Goal: Task Accomplishment & Management: Manage account settings

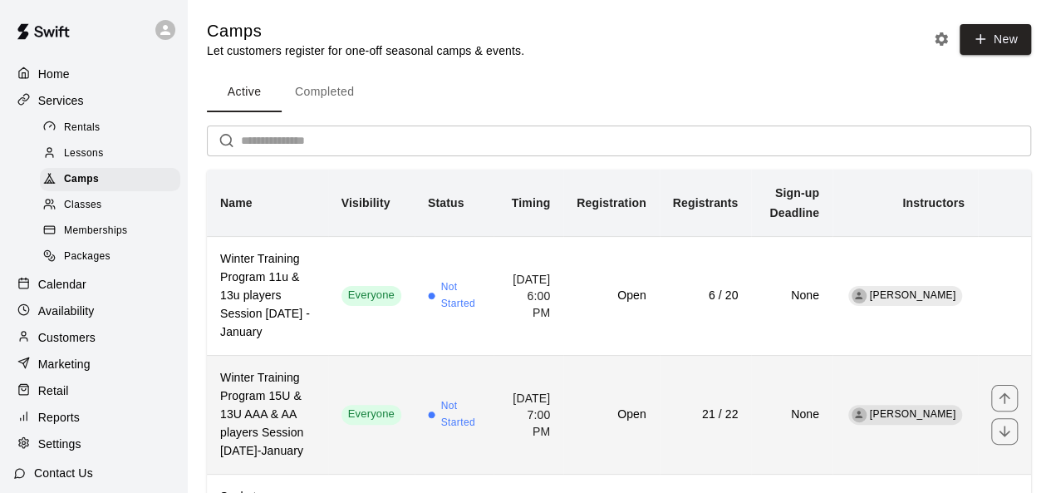
click at [745, 418] on td "21 / 22" at bounding box center [706, 414] width 92 height 119
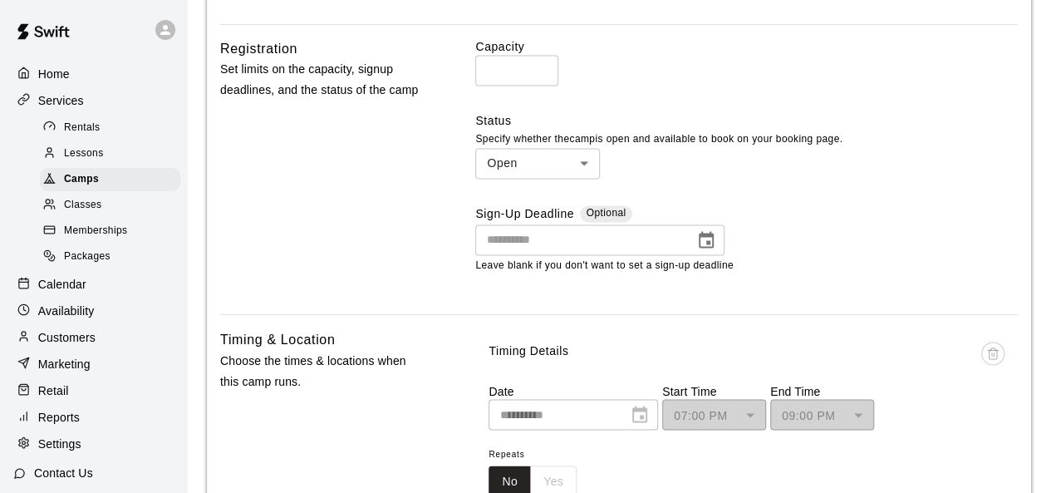
scroll to position [1304, 0]
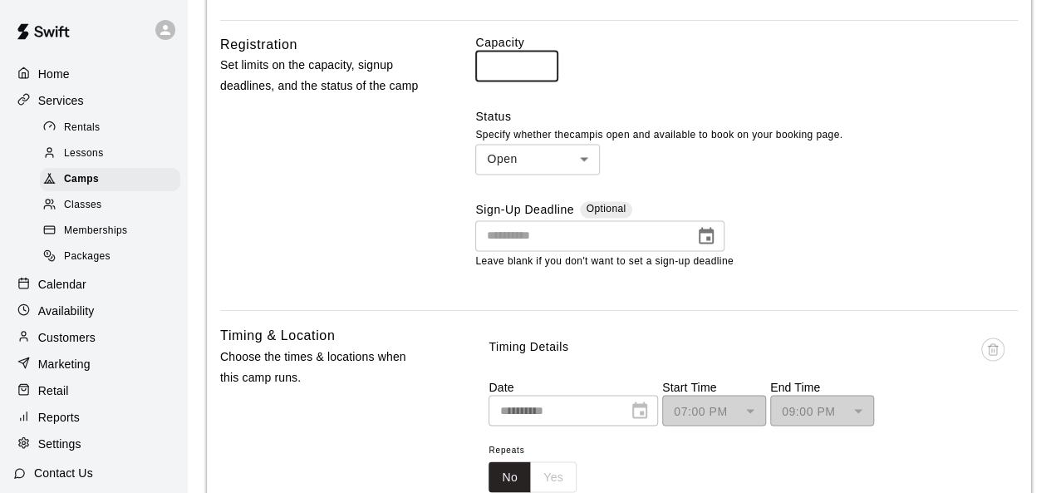
click at [507, 81] on input "**" at bounding box center [516, 66] width 83 height 31
type input "**"
click at [796, 116] on div "Capacity ** ​ Status Specify whether the camp is open and available to book on …" at bounding box center [746, 165] width 543 height 263
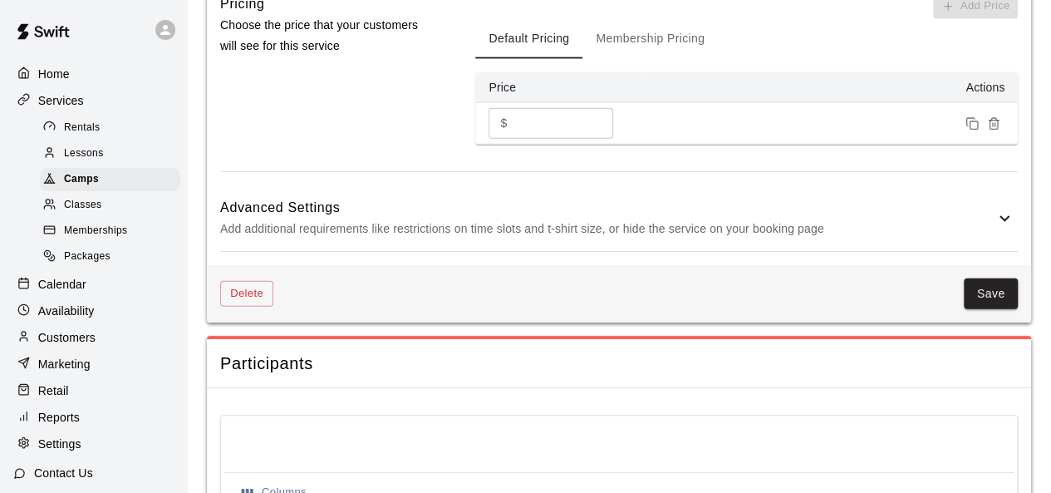
scroll to position [1943, 0]
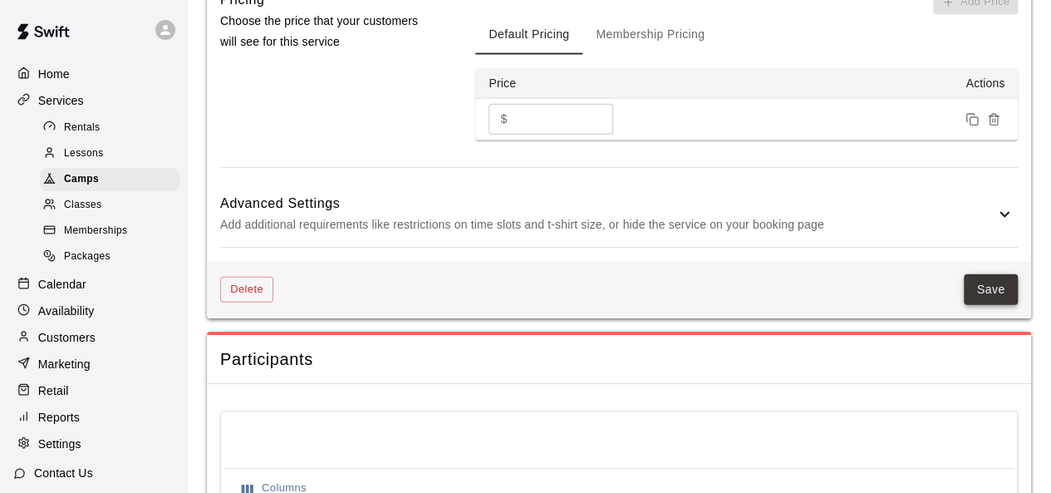
click at [992, 305] on button "Save" at bounding box center [991, 289] width 55 height 31
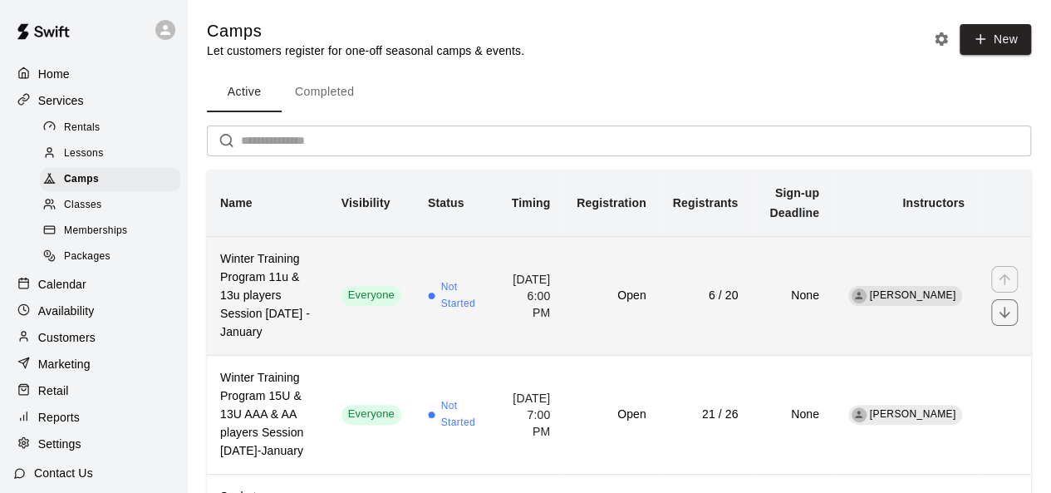
click at [479, 255] on td "Not Started" at bounding box center [454, 295] width 79 height 119
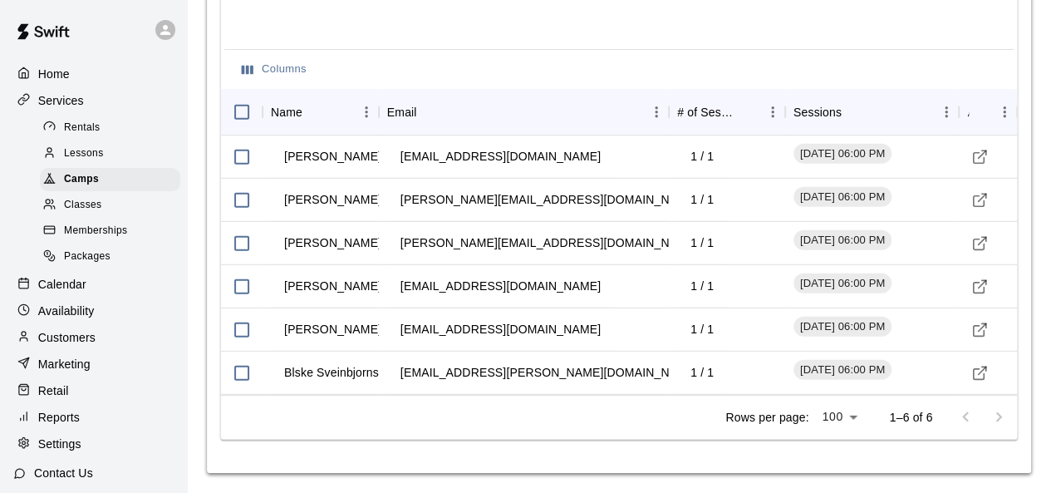
scroll to position [2259, 0]
click at [556, 384] on div "[EMAIL_ADDRESS][PERSON_NAME][DOMAIN_NAME]" at bounding box center [524, 372] width 290 height 43
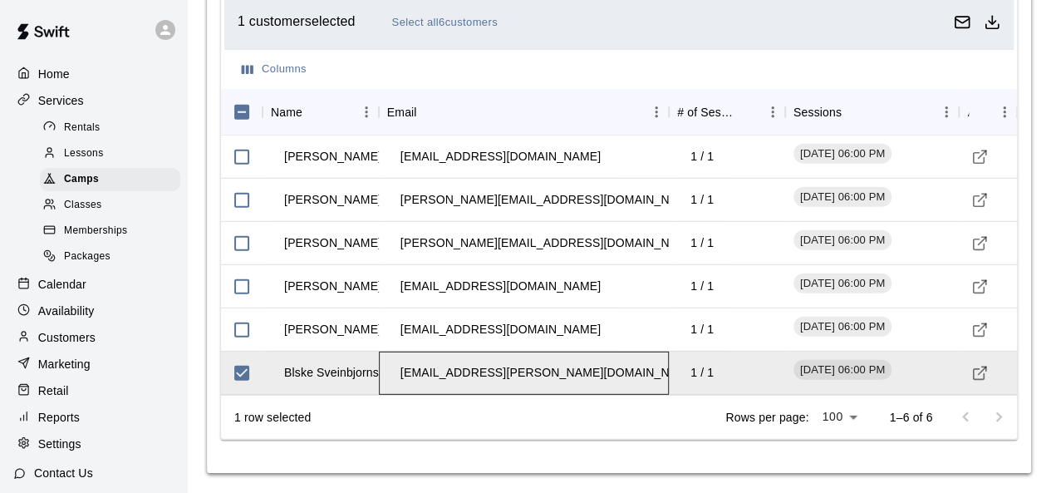
click at [556, 384] on div "[EMAIL_ADDRESS][PERSON_NAME][DOMAIN_NAME]" at bounding box center [524, 372] width 290 height 43
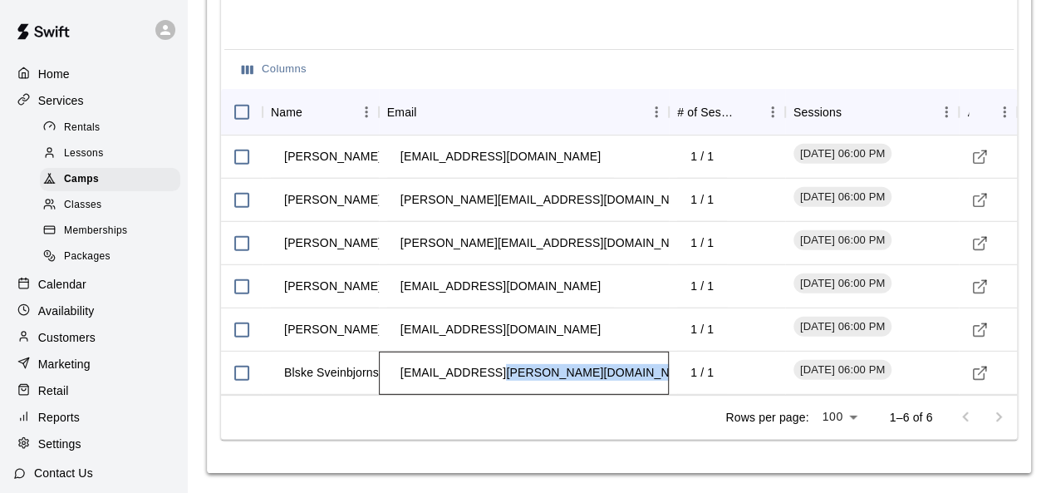
click at [556, 384] on div "[EMAIL_ADDRESS][PERSON_NAME][DOMAIN_NAME]" at bounding box center [524, 372] width 290 height 43
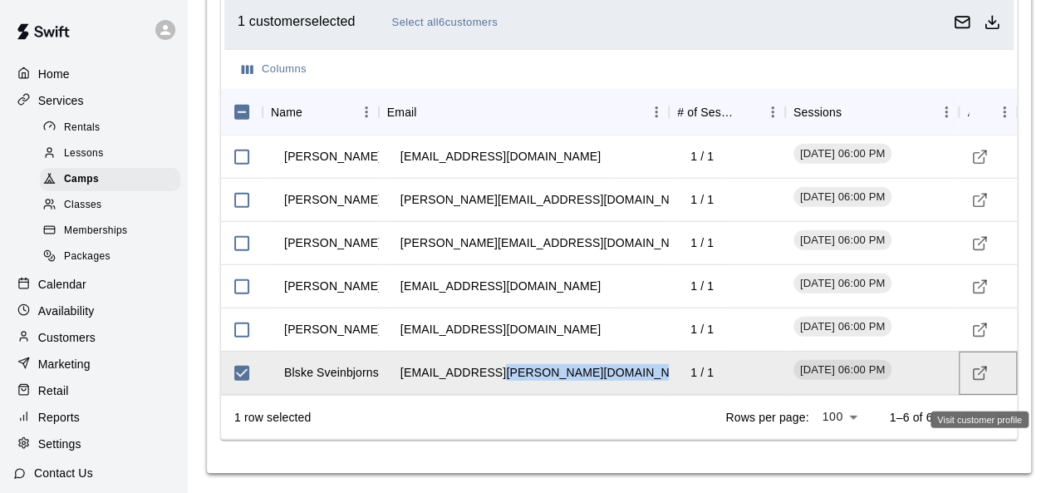
click at [979, 375] on icon "Visit customer profile" at bounding box center [979, 373] width 17 height 17
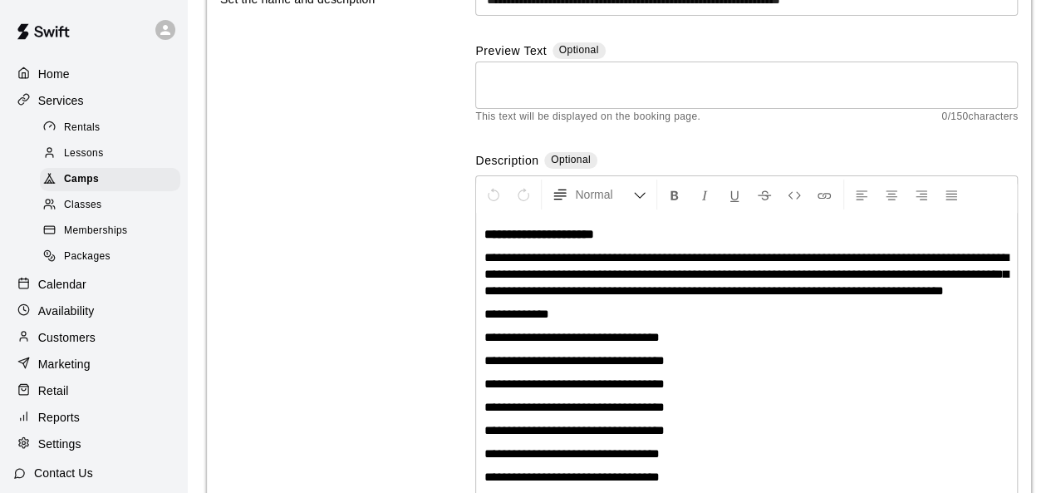
scroll to position [0, 0]
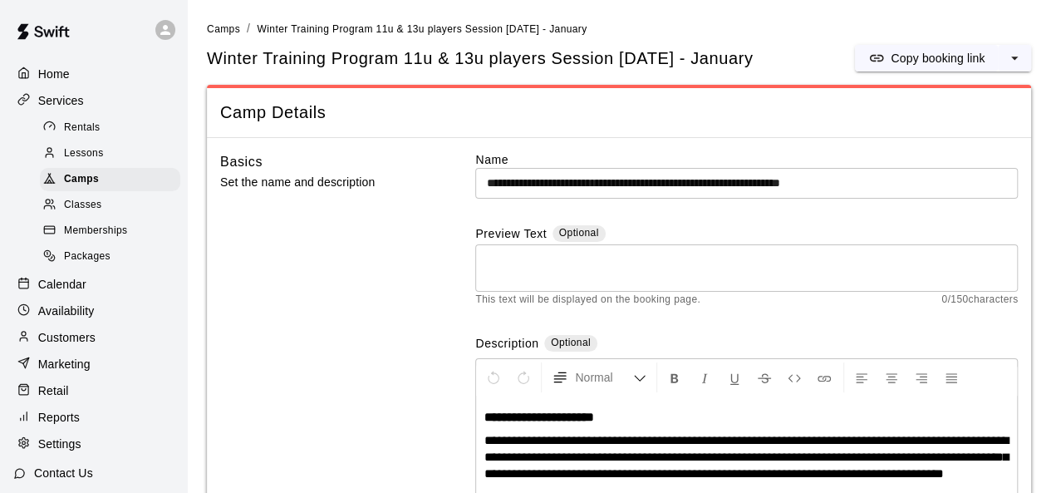
click at [58, 77] on p "Home" at bounding box center [54, 74] width 32 height 17
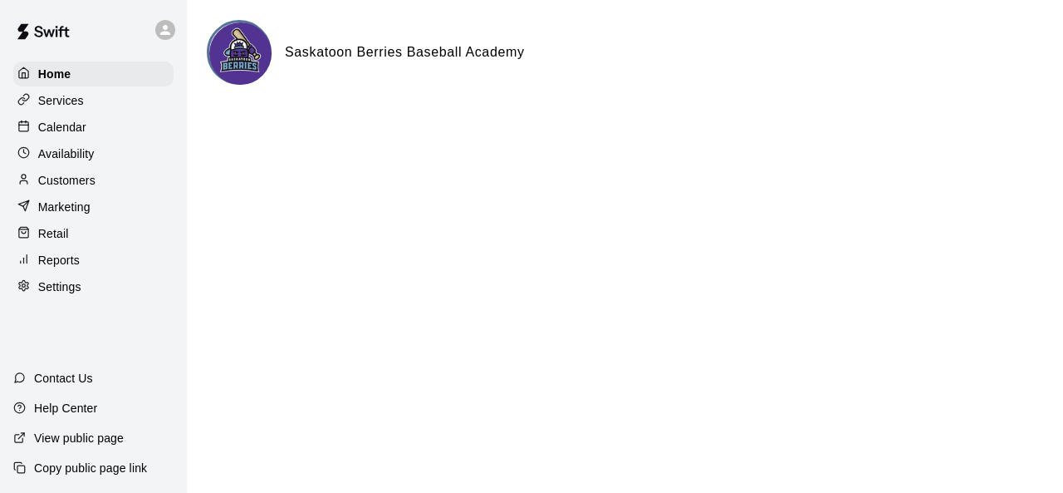
click at [68, 99] on p "Services" at bounding box center [61, 100] width 46 height 17
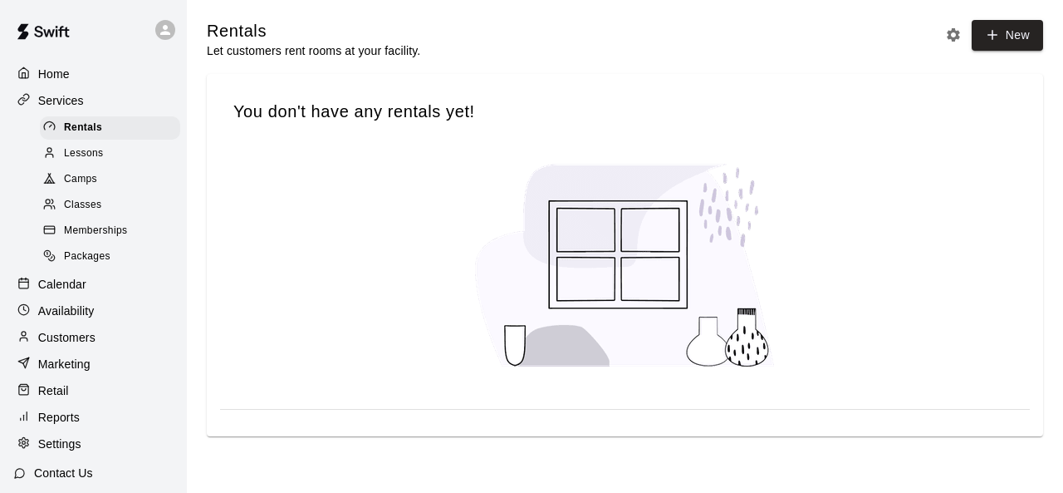
click at [93, 184] on span "Camps" at bounding box center [80, 179] width 33 height 17
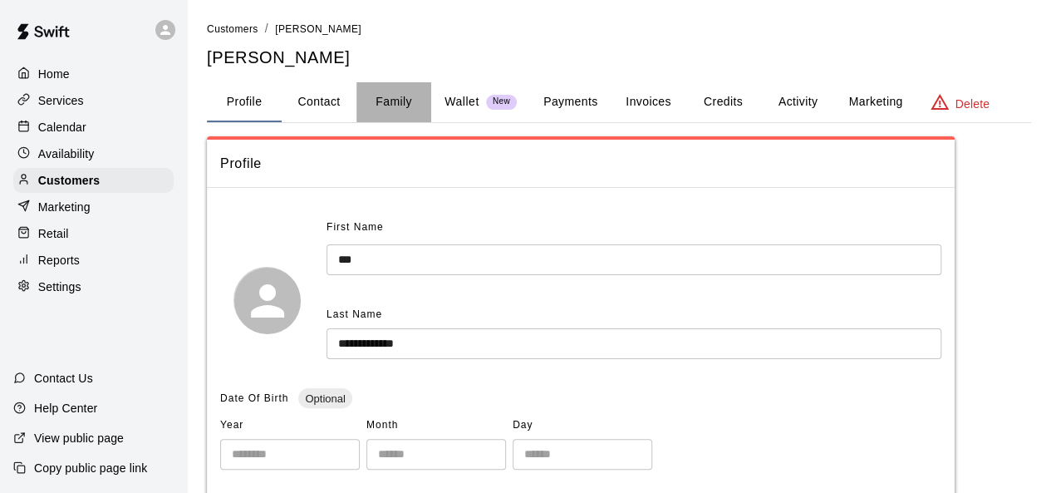
click at [391, 96] on button "Family" at bounding box center [393, 102] width 75 height 40
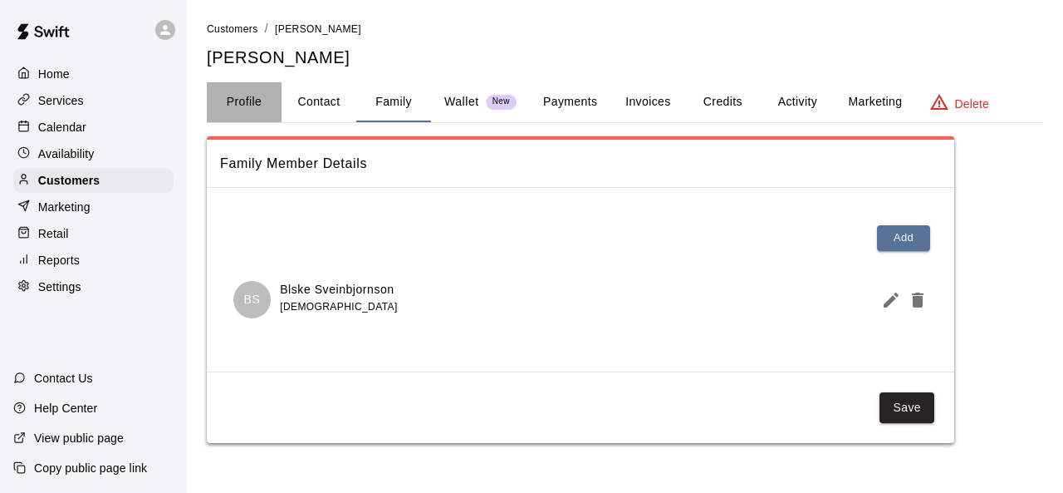
click at [242, 96] on button "Profile" at bounding box center [244, 102] width 75 height 40
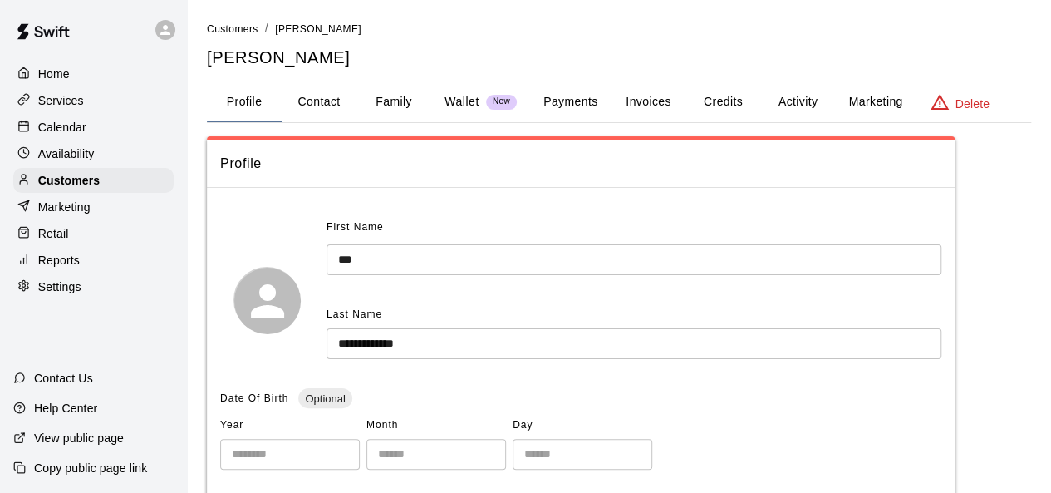
click at [249, 97] on button "Profile" at bounding box center [244, 102] width 75 height 40
click at [50, 76] on p "Home" at bounding box center [54, 74] width 32 height 17
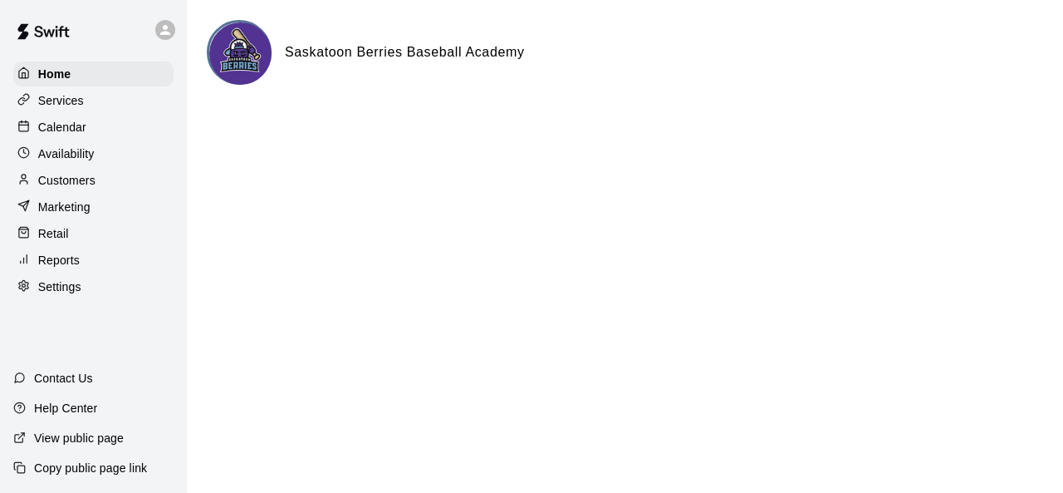
click at [74, 99] on p "Services" at bounding box center [61, 100] width 46 height 17
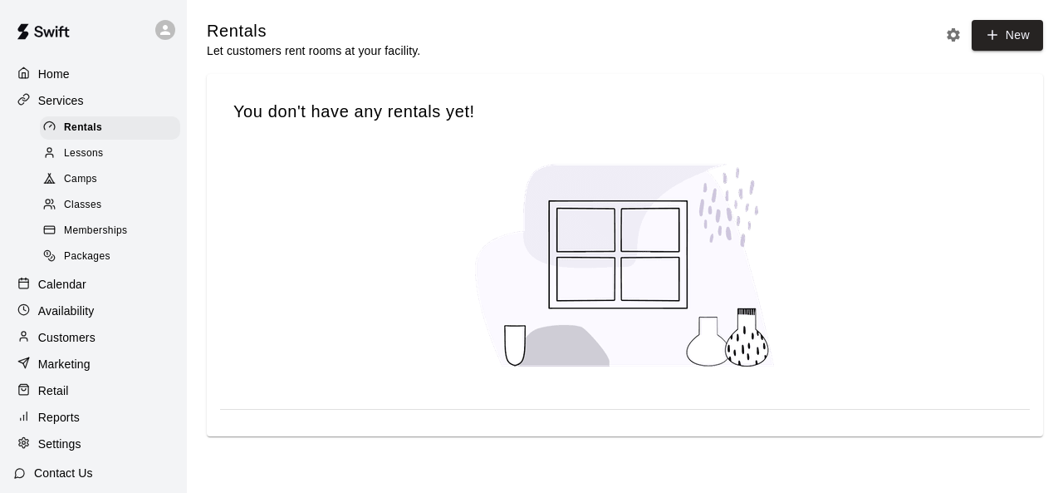
click at [72, 188] on span "Camps" at bounding box center [80, 179] width 33 height 17
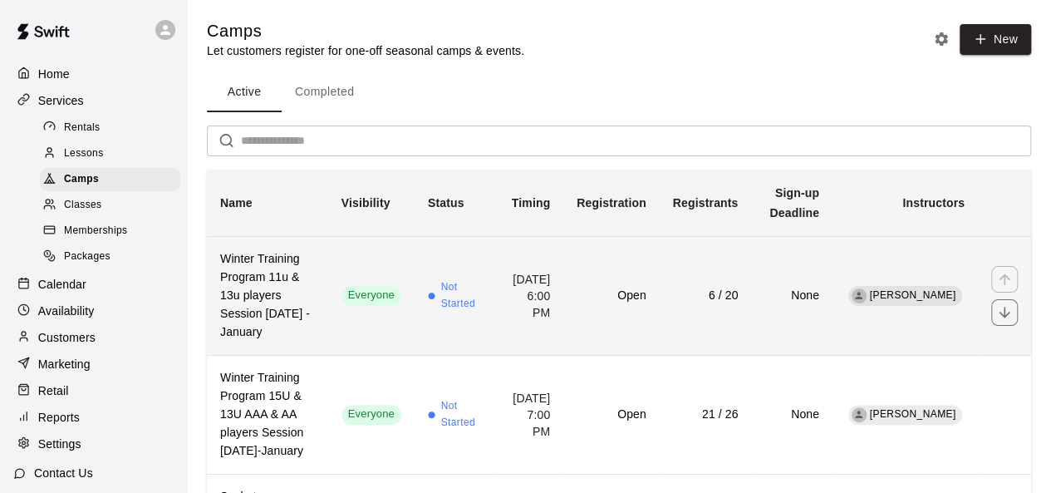
click at [691, 270] on td "6 / 20" at bounding box center [706, 295] width 92 height 119
